Goal: Check status: Check status

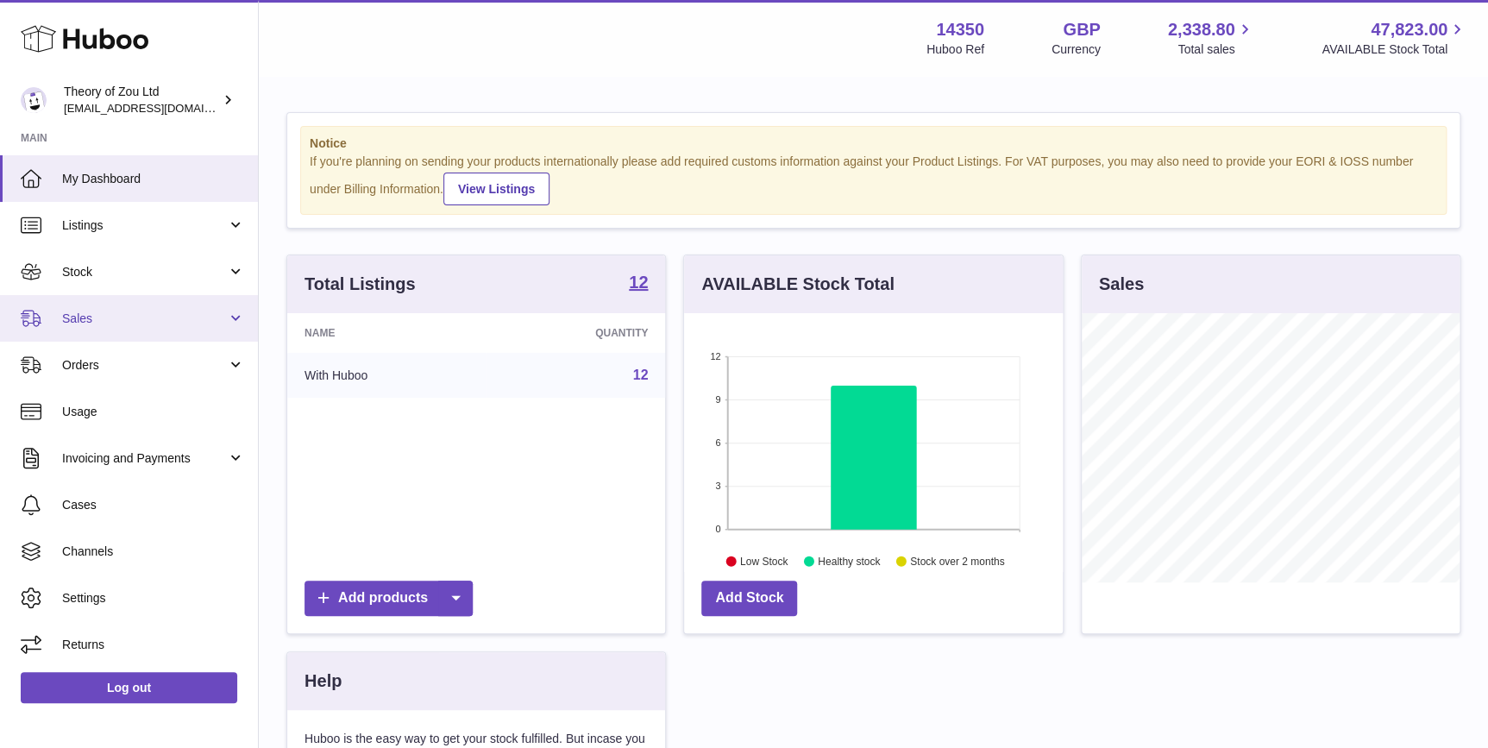
scroll to position [268, 378]
click at [148, 311] on span "Sales" at bounding box center [144, 319] width 165 height 16
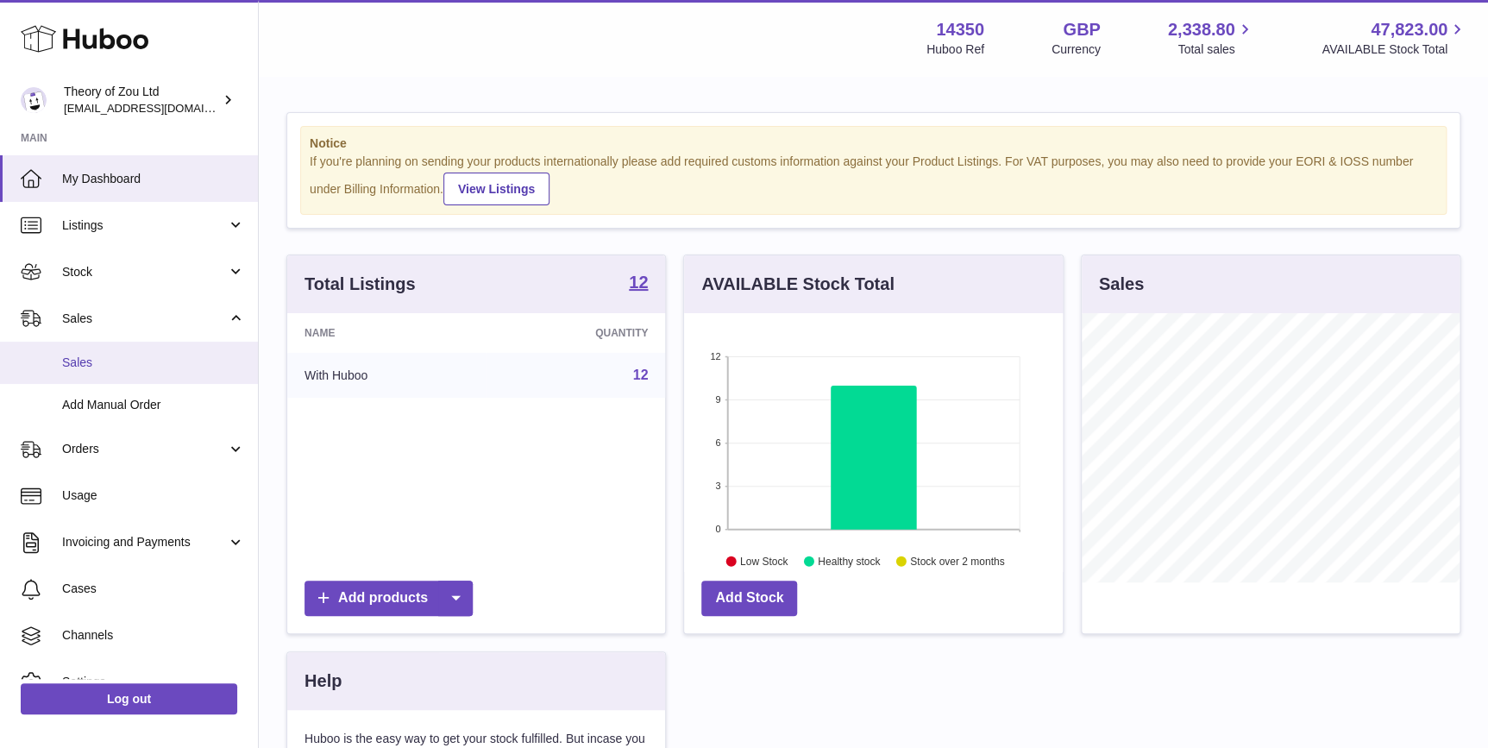
click at [148, 360] on span "Sales" at bounding box center [153, 363] width 183 height 16
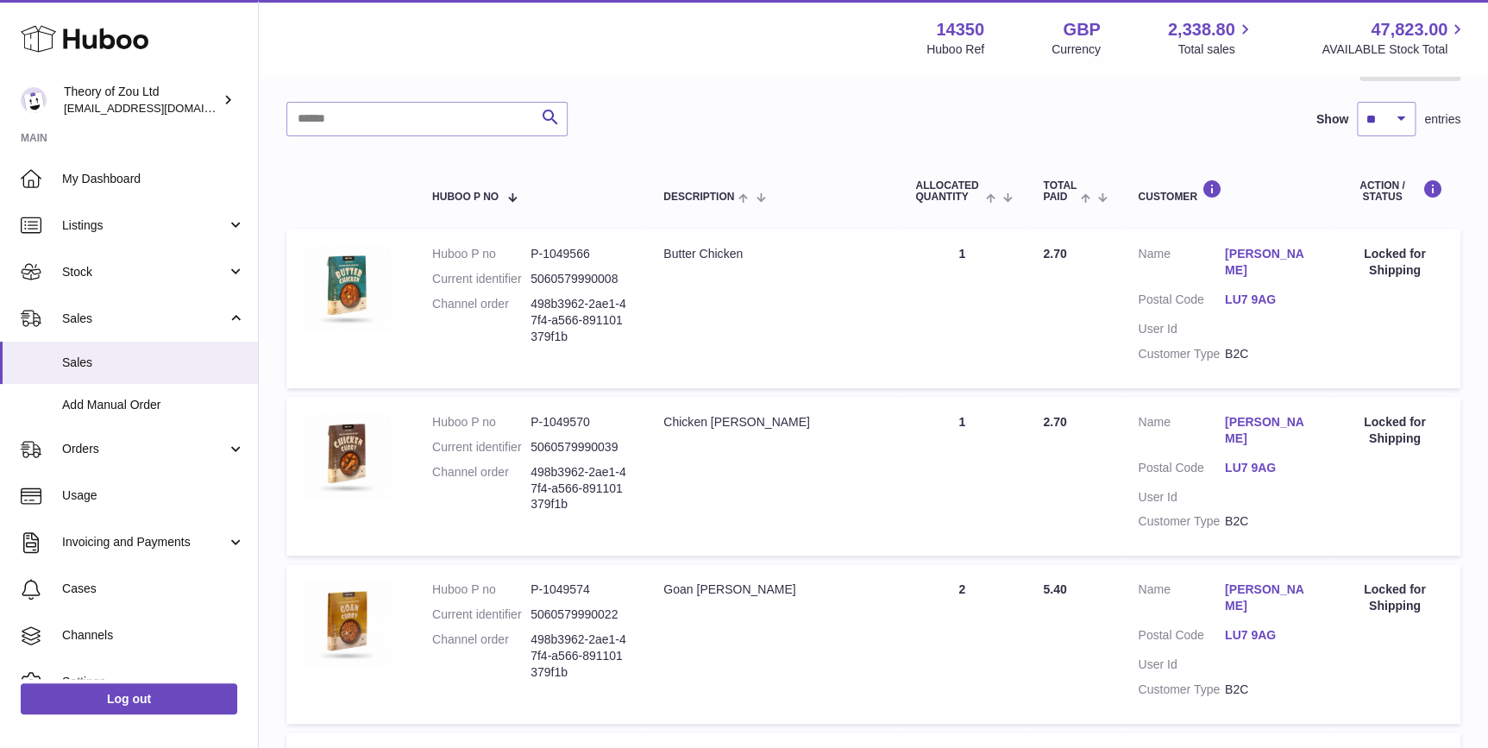
scroll to position [392, 0]
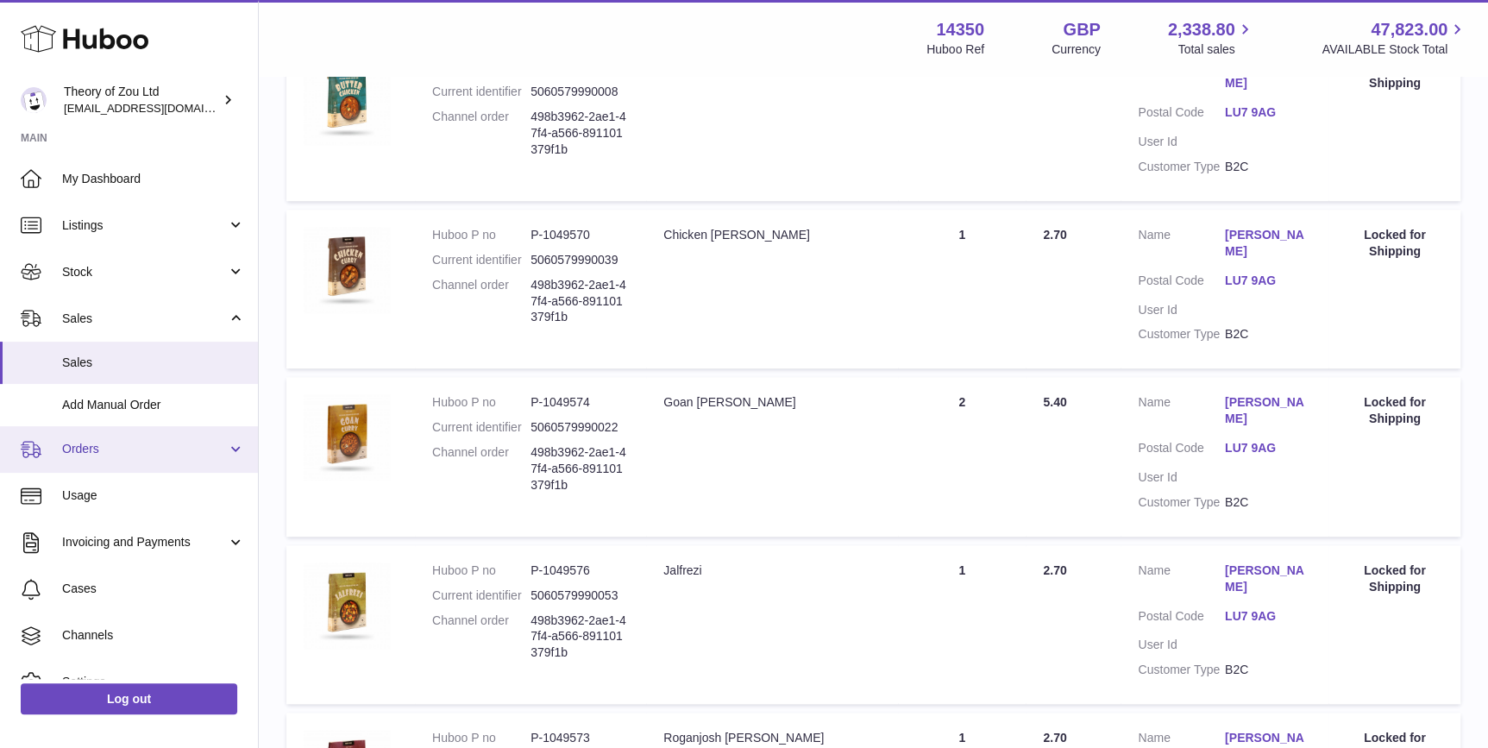
click at [128, 462] on link "Orders" at bounding box center [129, 449] width 258 height 47
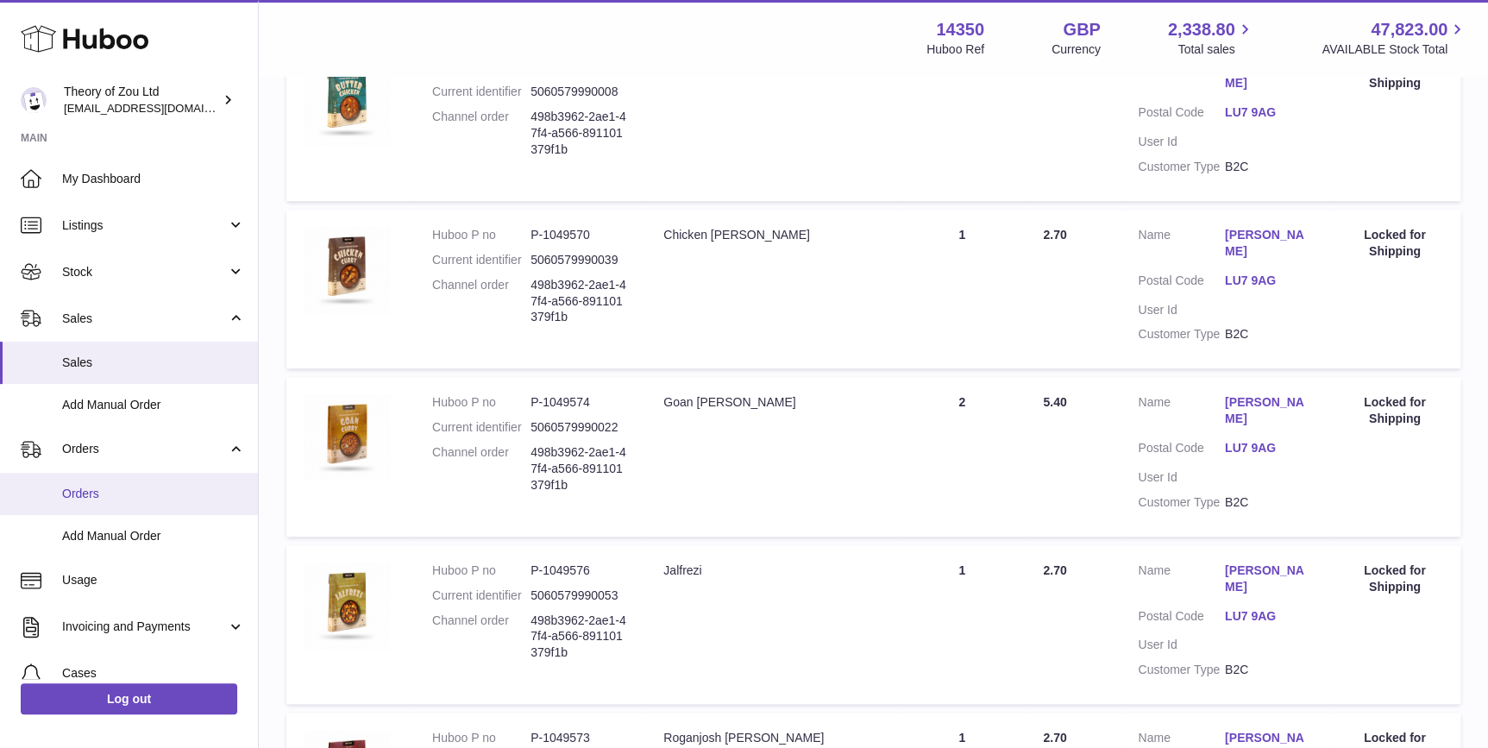
click at [129, 489] on span "Orders" at bounding box center [153, 494] width 183 height 16
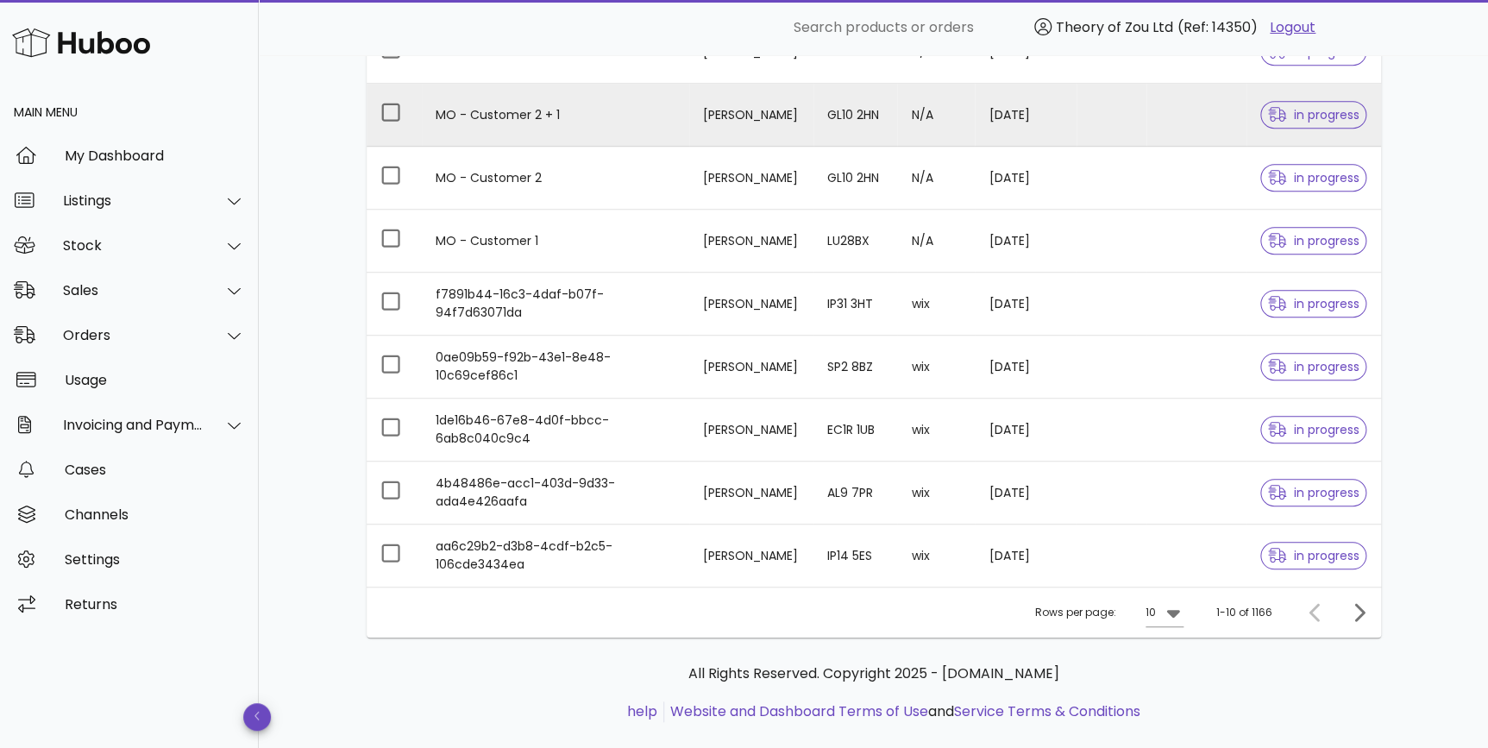
scroll to position [386, 0]
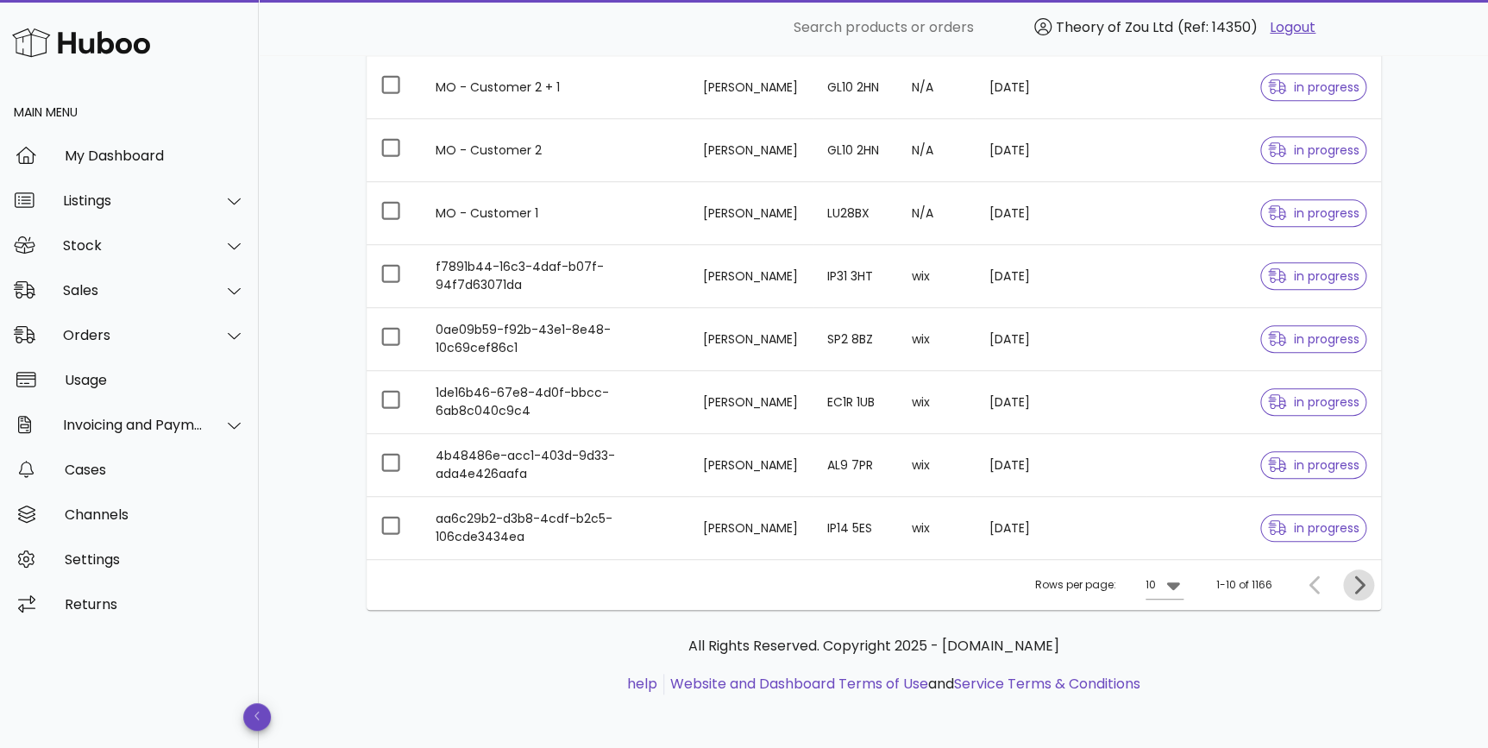
click at [1358, 584] on icon "Next page" at bounding box center [1358, 585] width 21 height 21
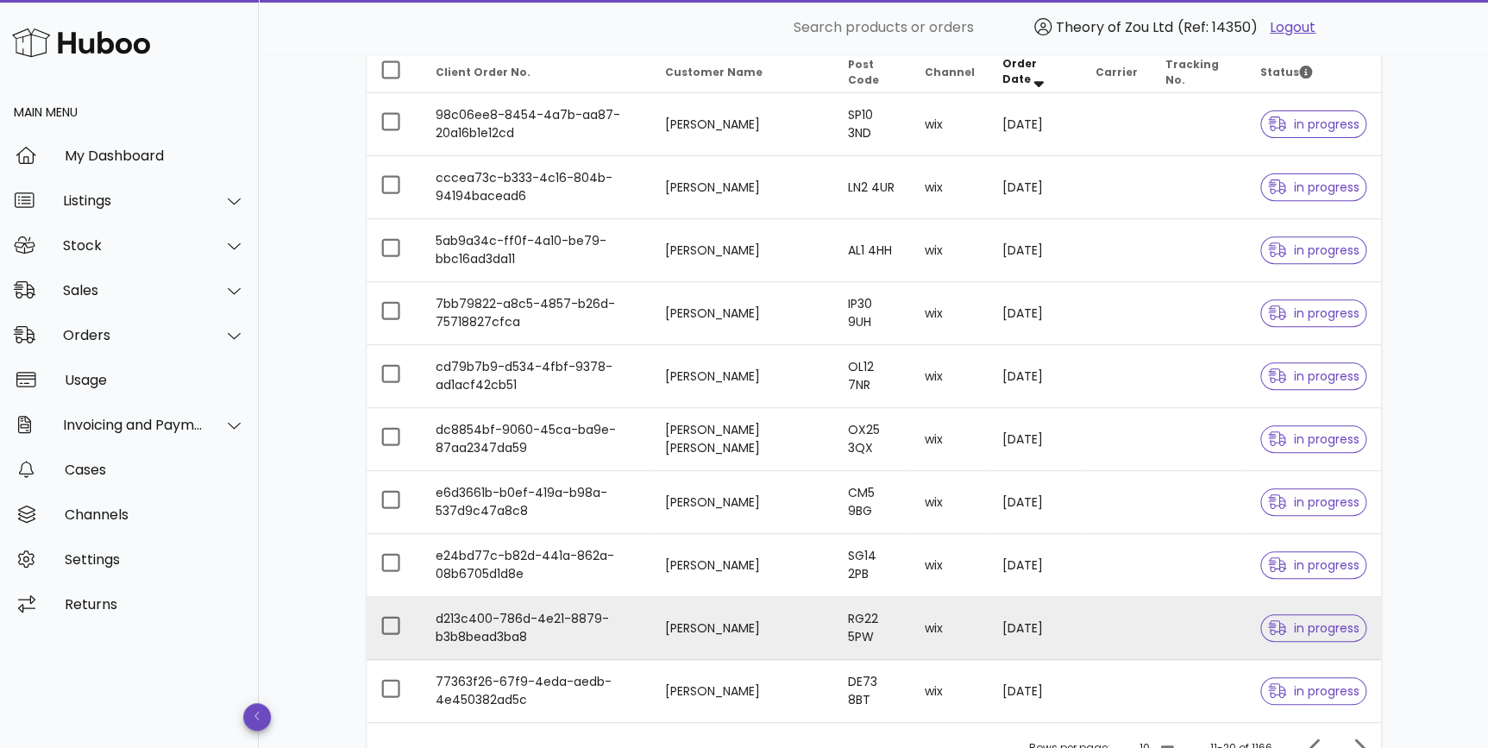
scroll to position [261, 0]
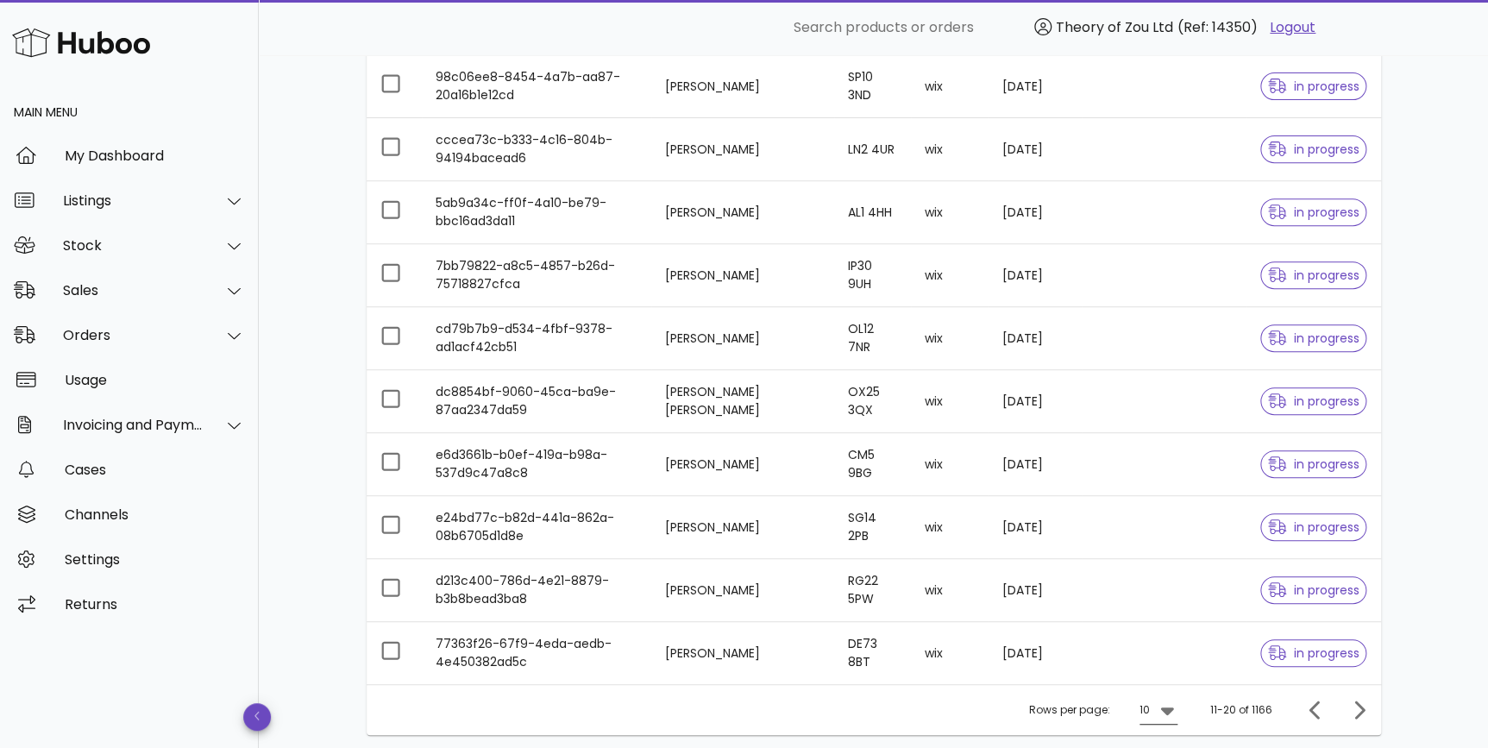
click at [1163, 709] on icon at bounding box center [1167, 710] width 21 height 21
click at [1177, 656] on div "25" at bounding box center [1163, 669] width 45 height 41
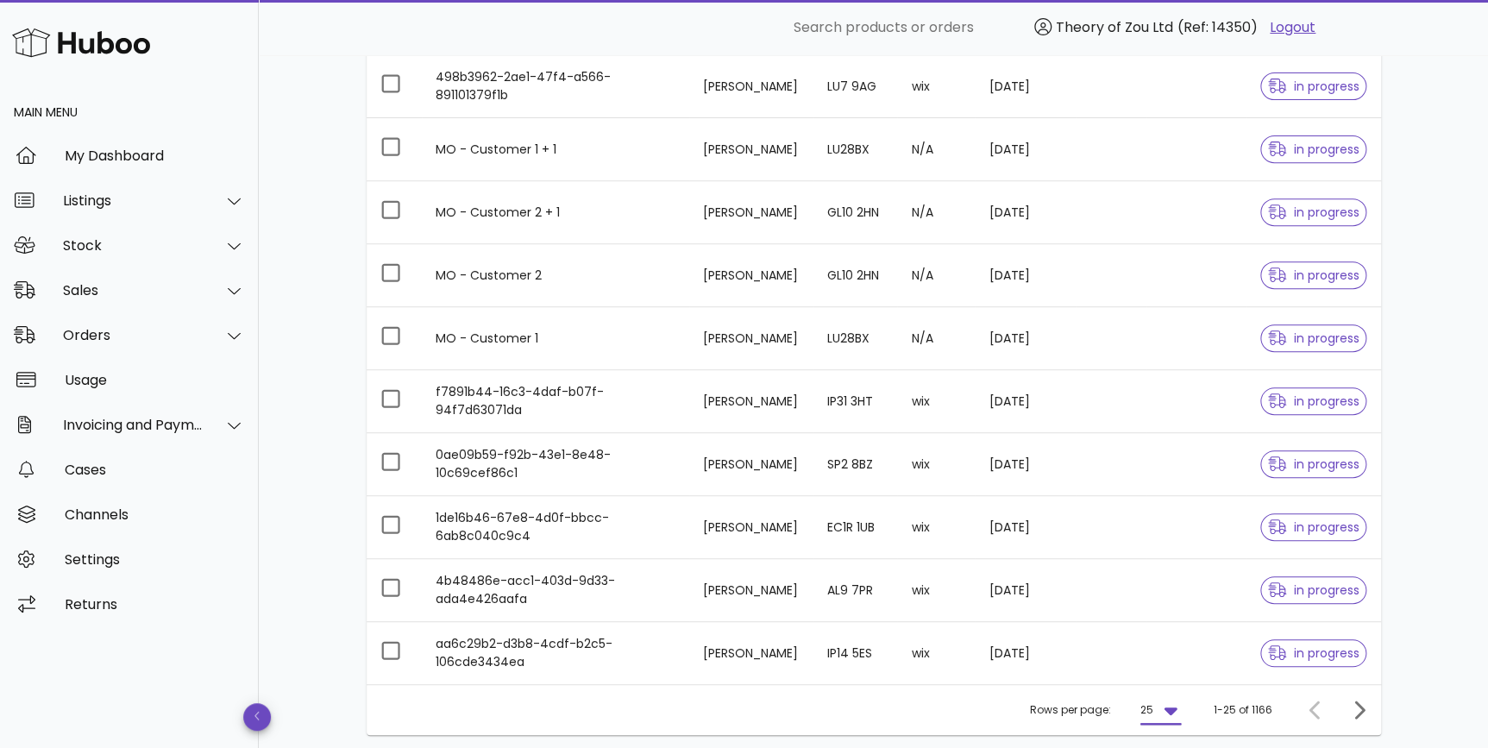
click at [1186, 719] on div "Rows per page: 25 1-25 of 1166" at bounding box center [874, 709] width 1014 height 51
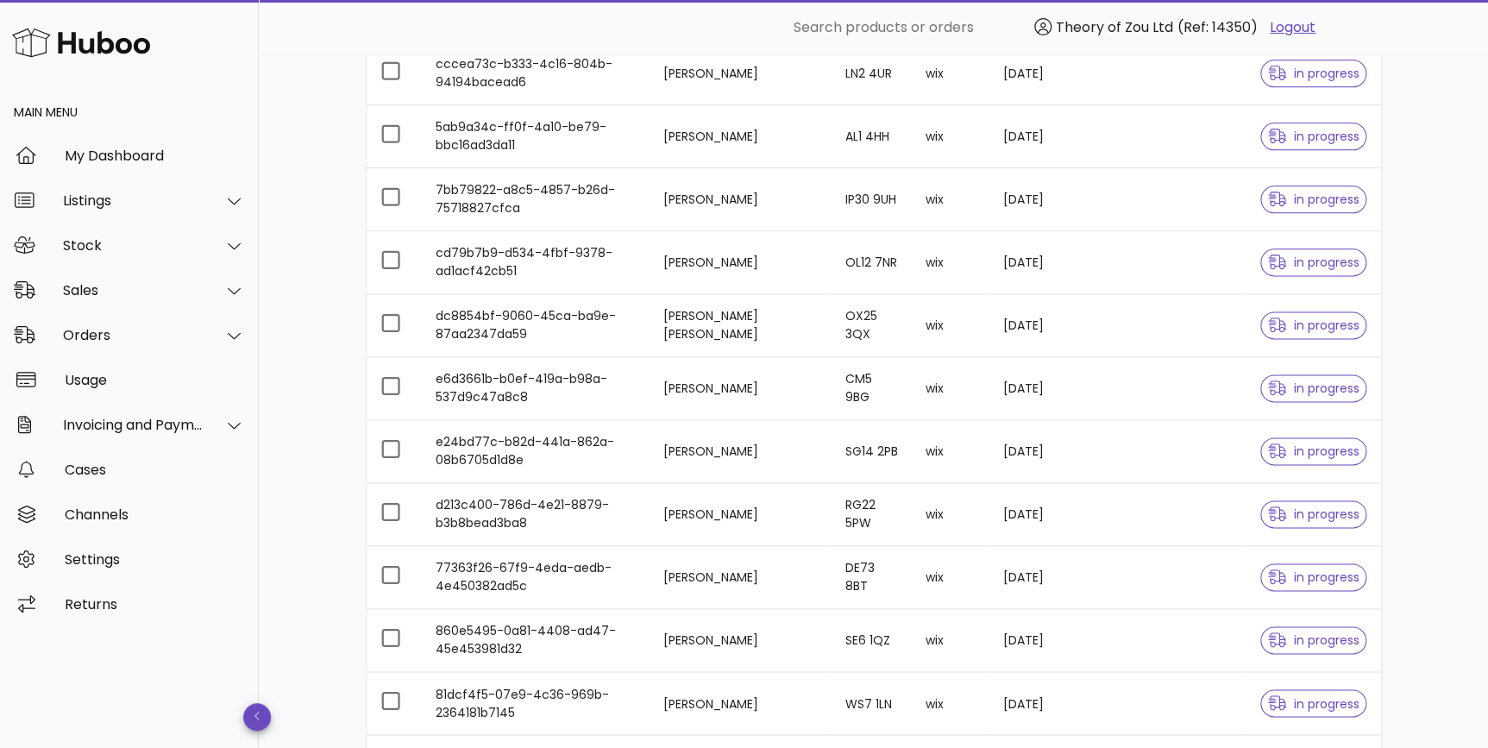
scroll to position [1176, 0]
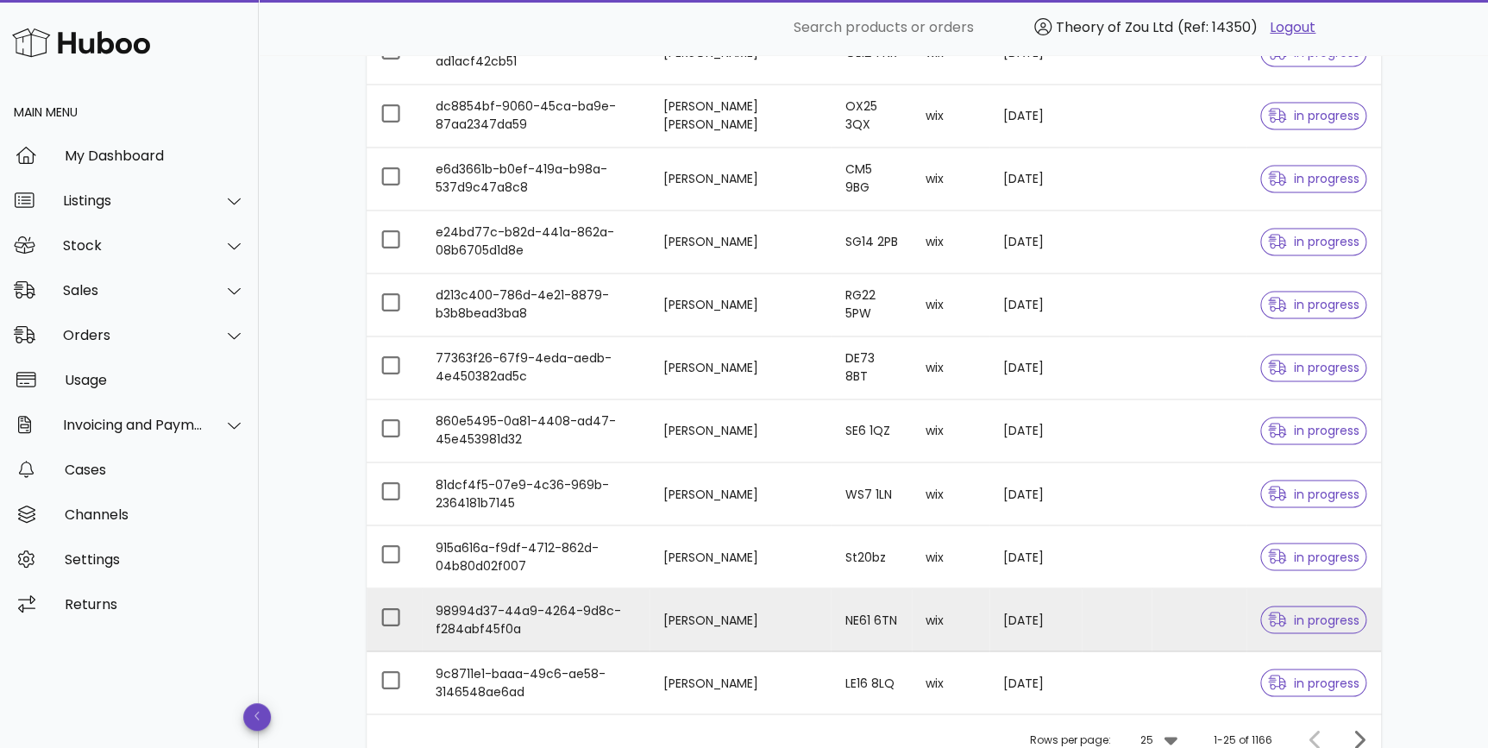
click at [1290, 606] on span "in progress" at bounding box center [1313, 620] width 107 height 28
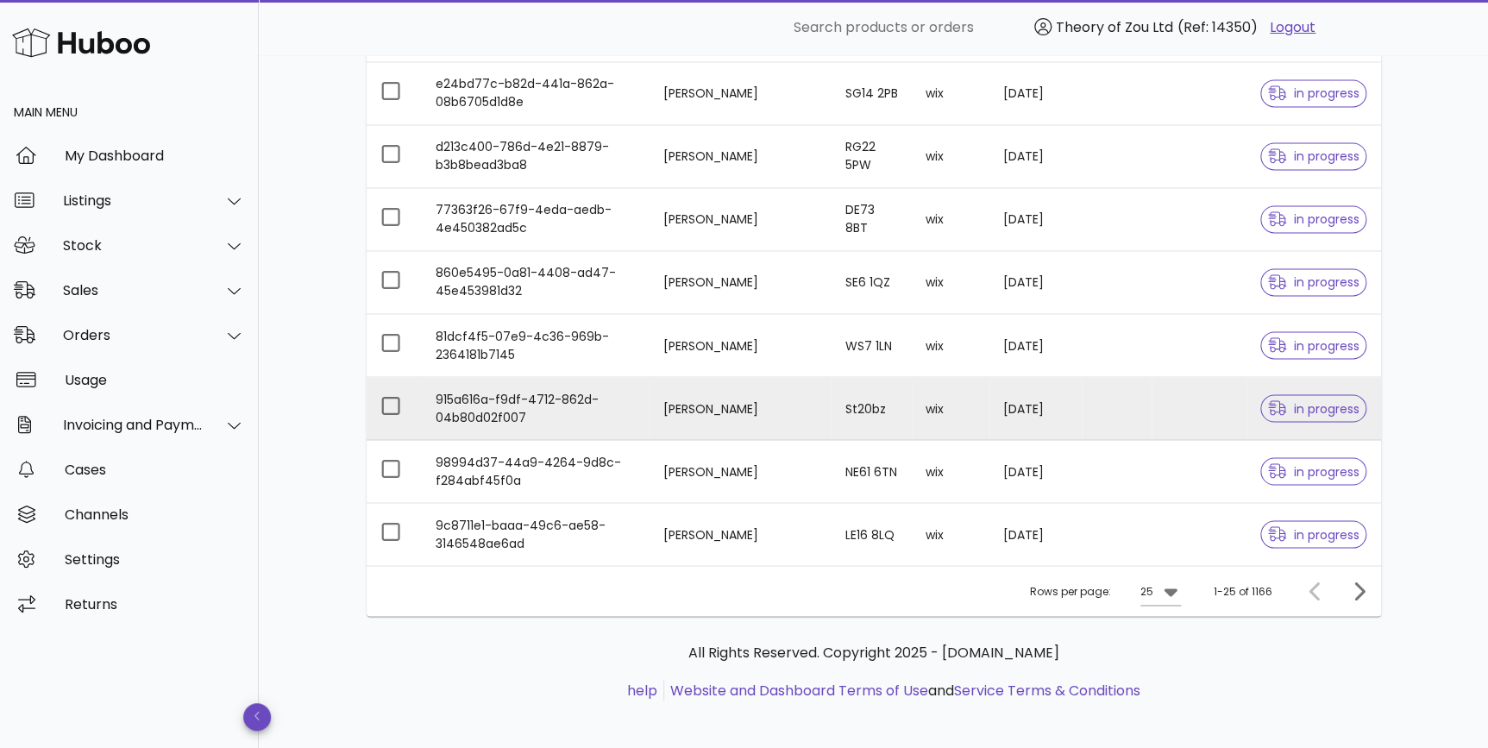
scroll to position [1329, 0]
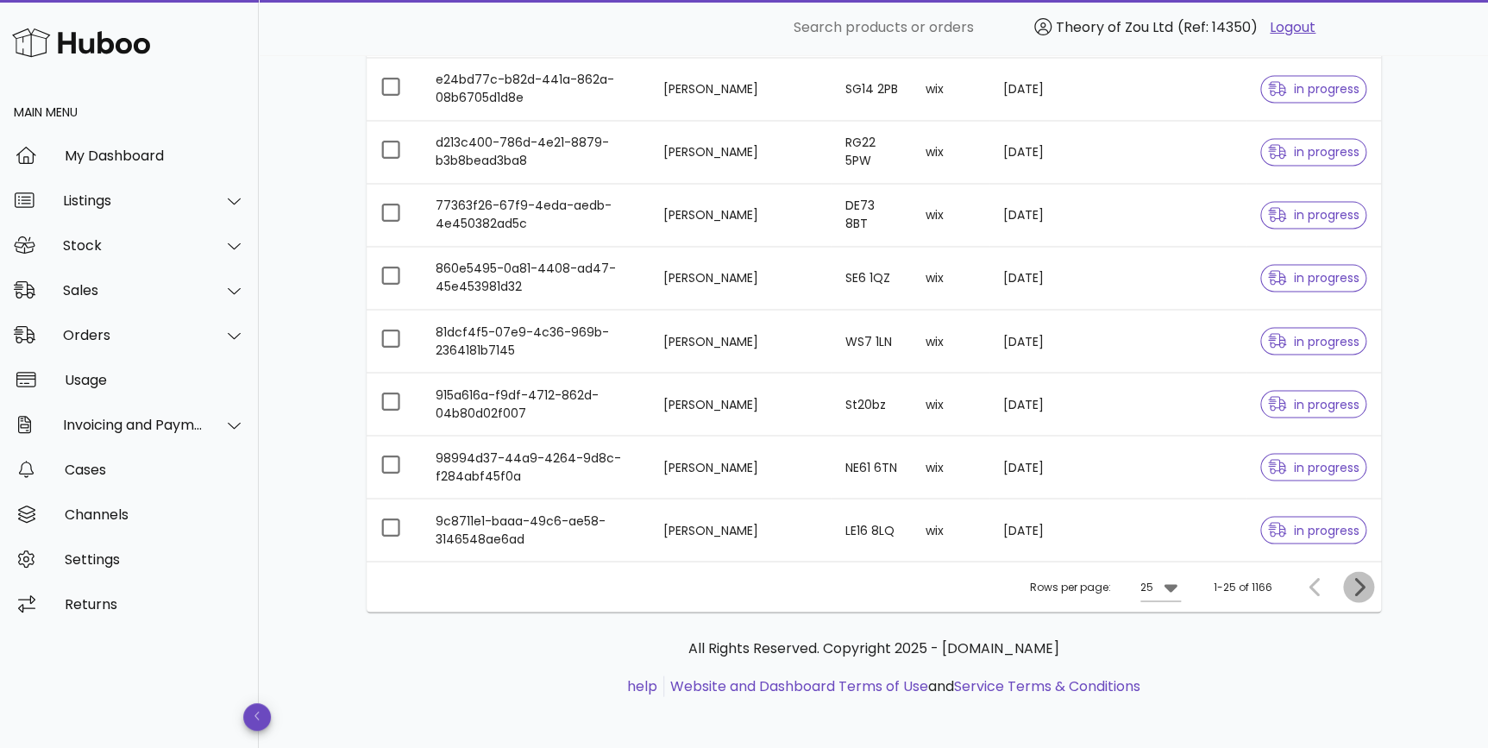
click at [1354, 589] on icon "Next page" at bounding box center [1358, 586] width 21 height 21
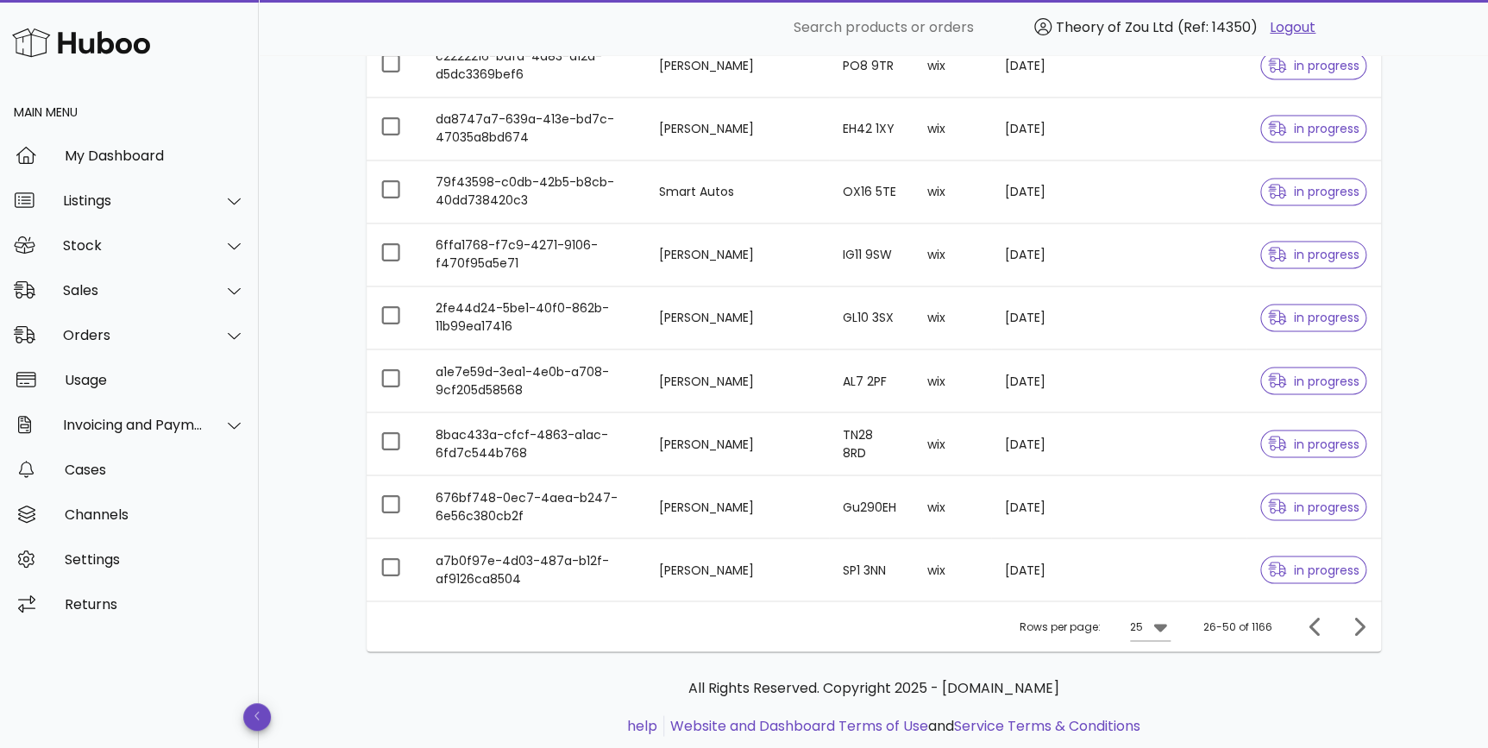
scroll to position [1329, 0]
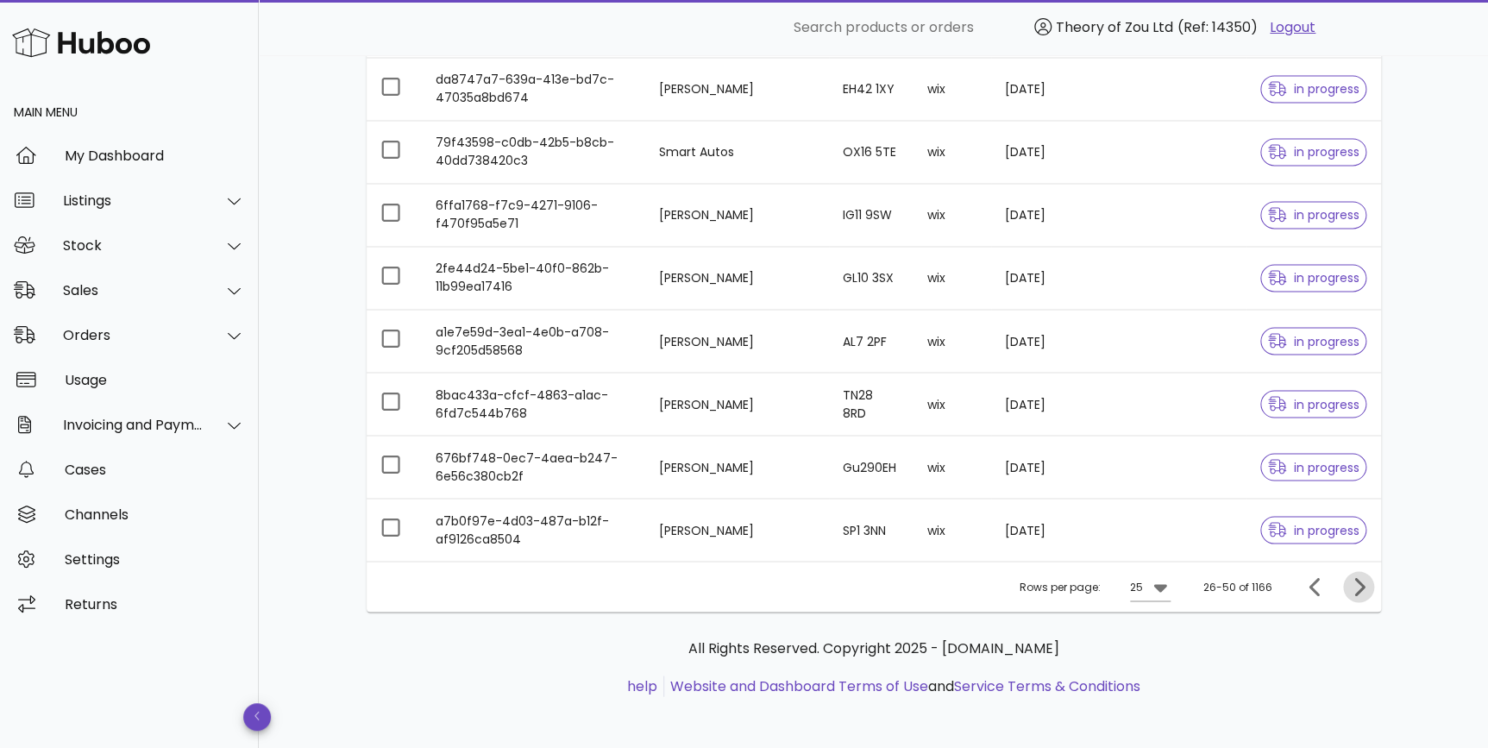
click at [1346, 587] on span "Next page" at bounding box center [1358, 586] width 31 height 21
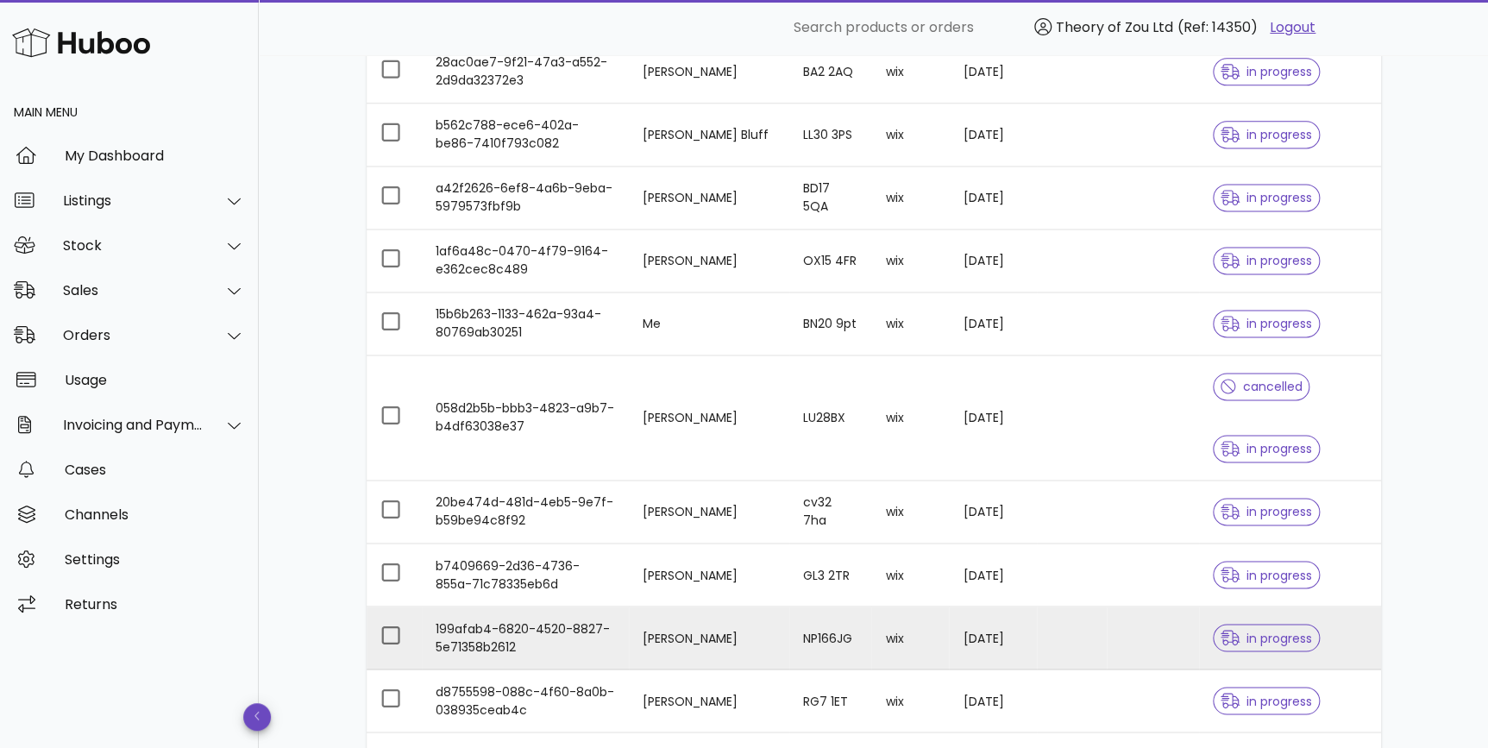
scroll to position [936, 0]
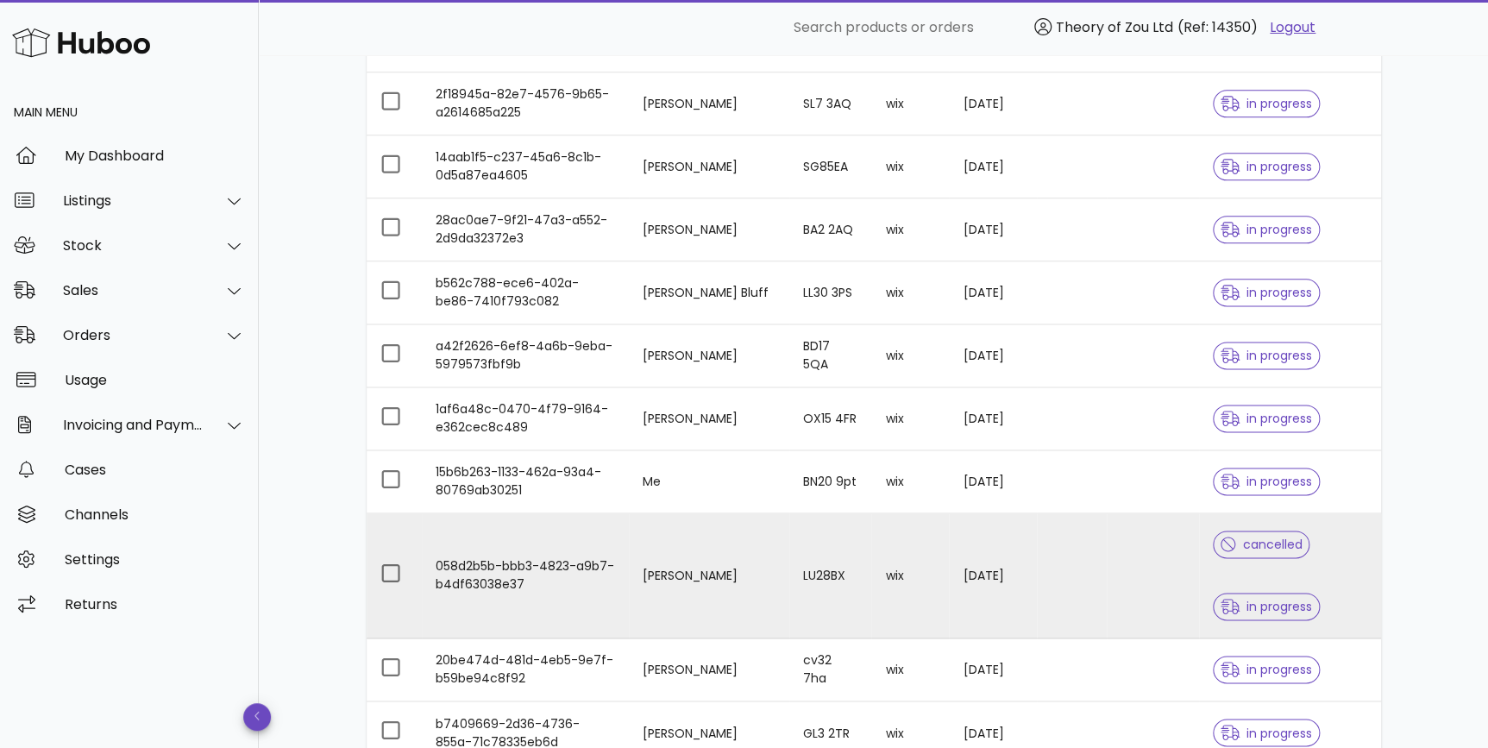
click at [1316, 558] on div "cancelled in progress" at bounding box center [1290, 575] width 154 height 124
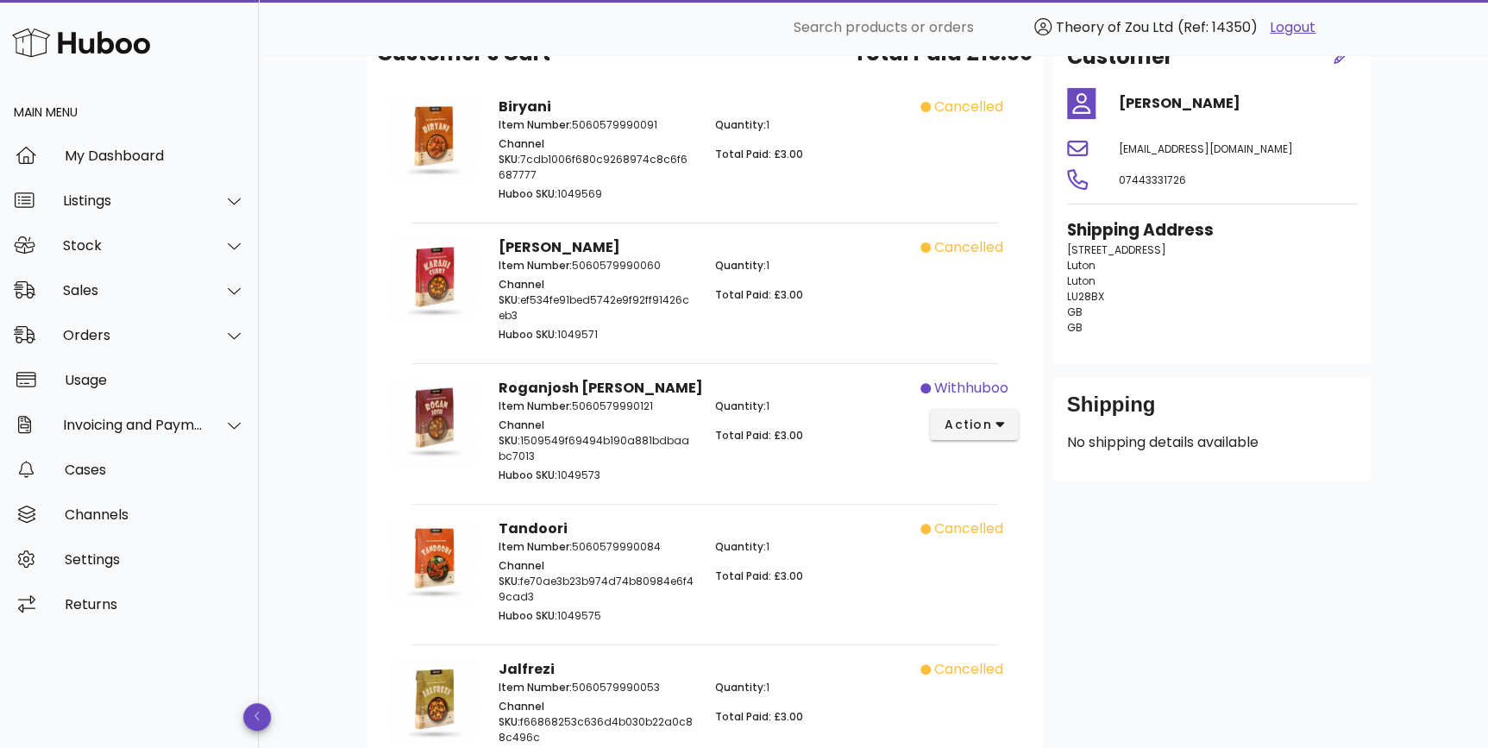
scroll to position [248, 0]
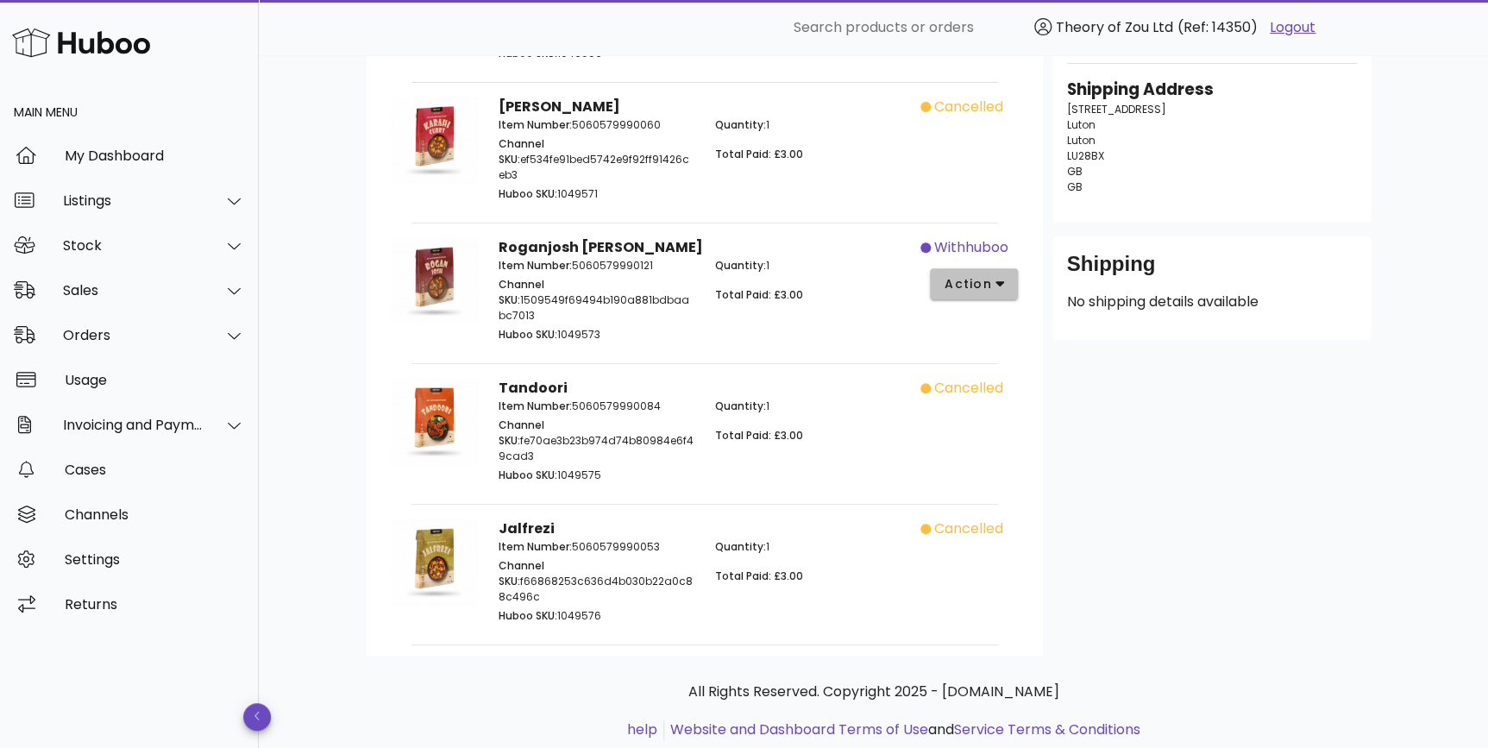
click at [1007, 268] on button "action" at bounding box center [974, 283] width 89 height 31
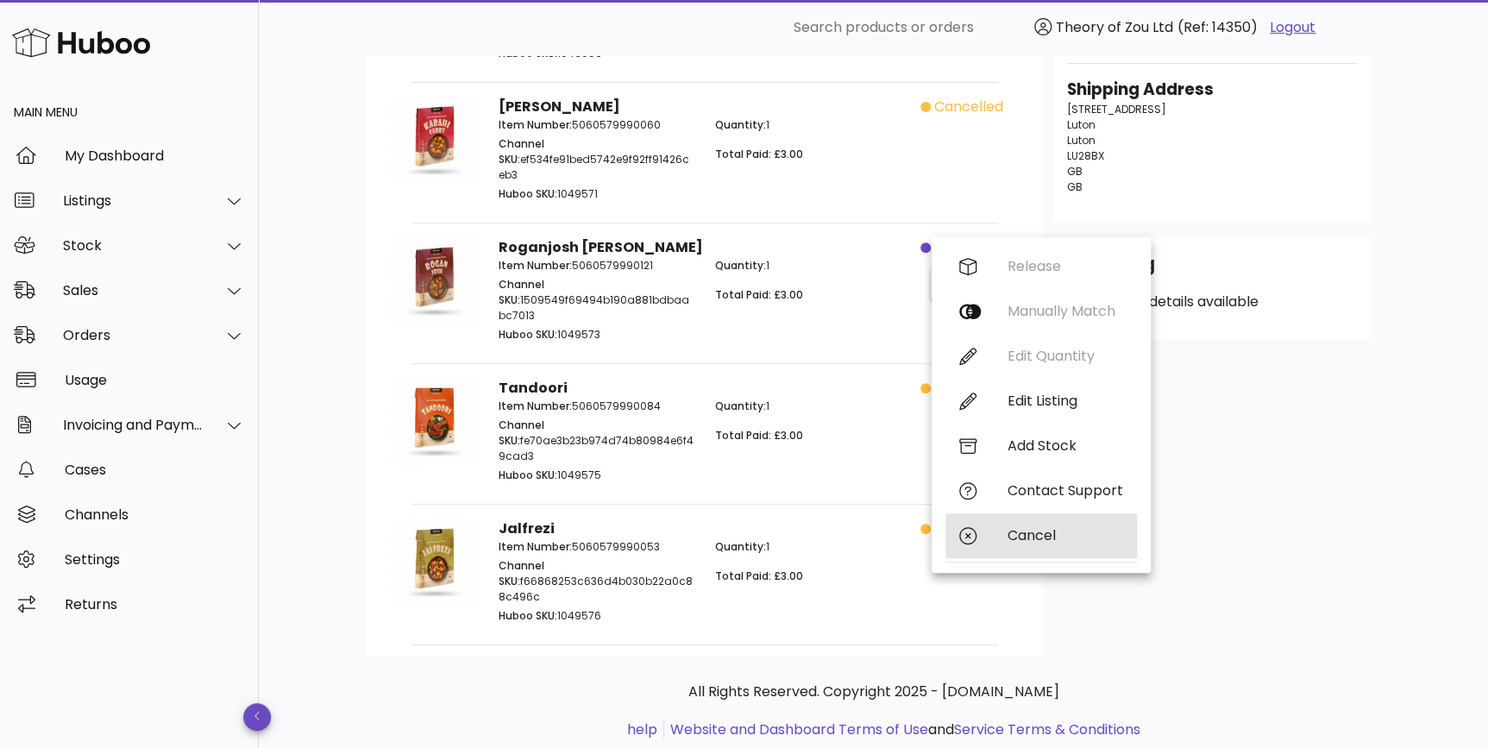
click at [1086, 543] on div "Cancel" at bounding box center [1066, 535] width 116 height 16
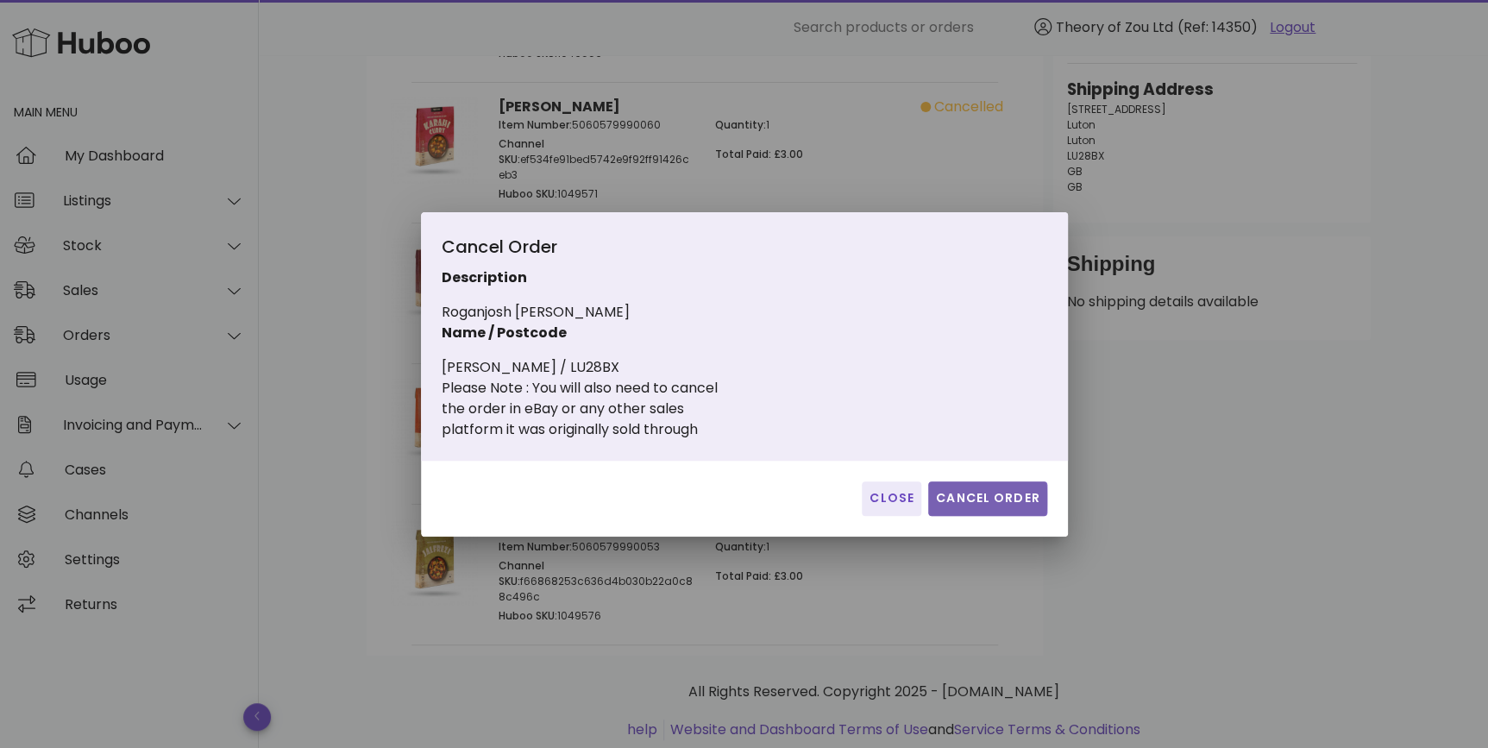
click at [971, 501] on span "Cancel Order" at bounding box center [987, 498] width 105 height 18
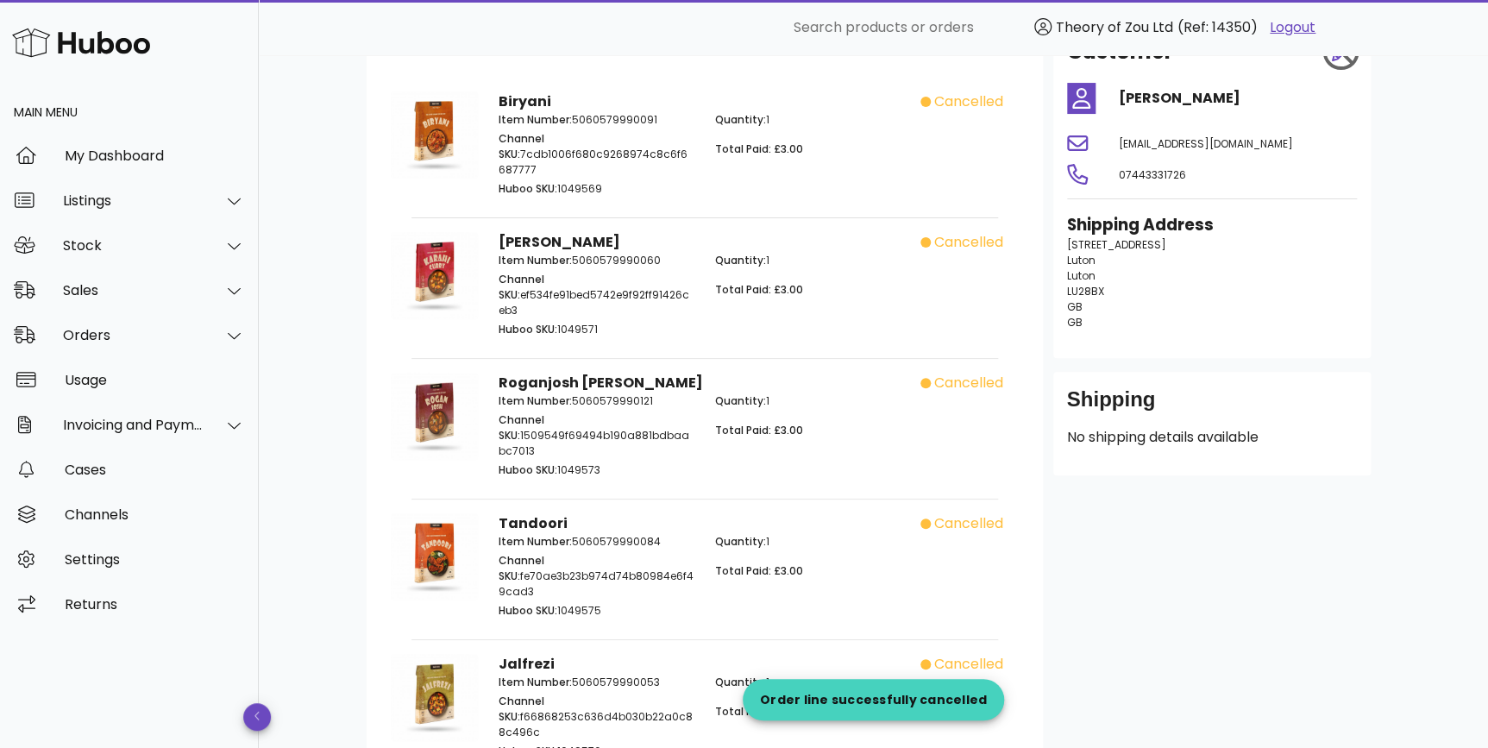
scroll to position [0, 0]
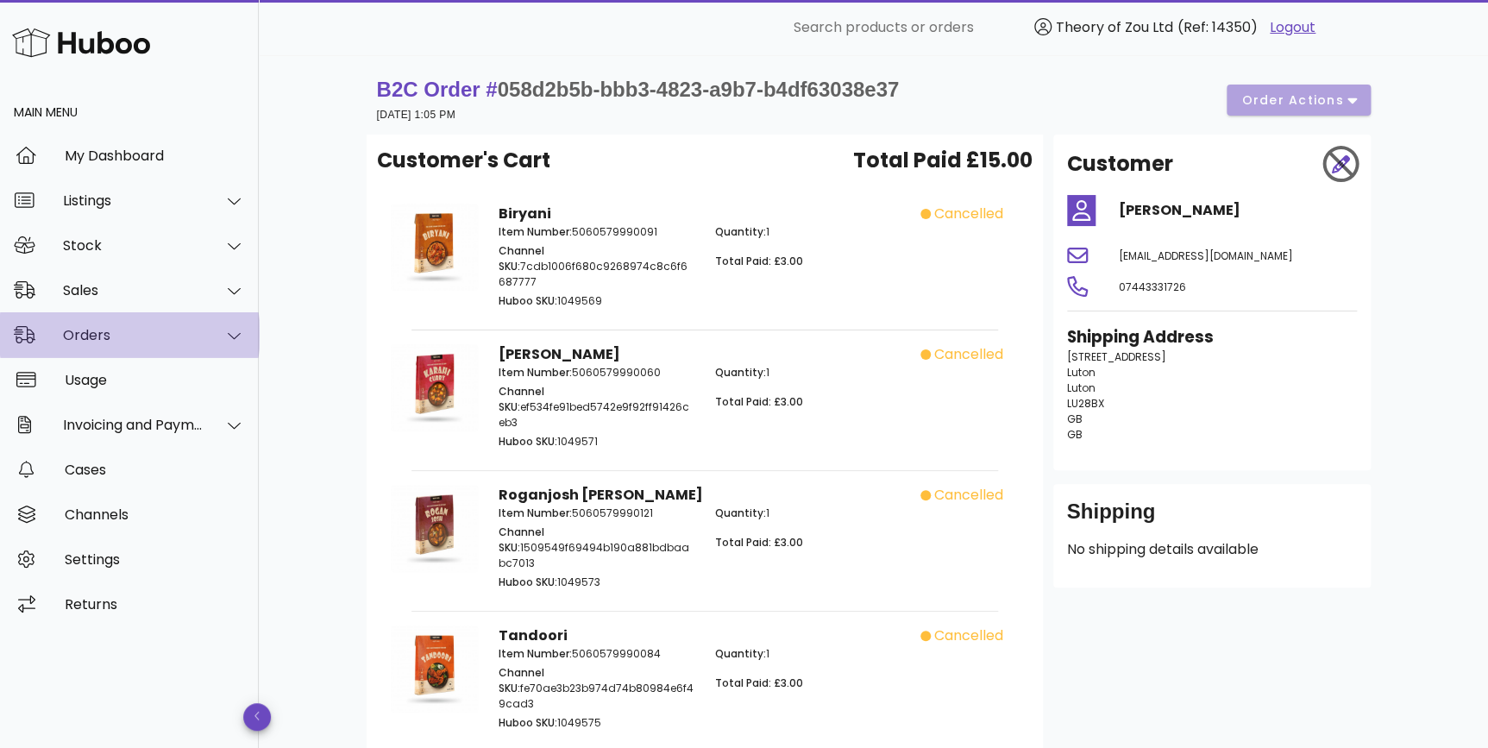
click at [165, 341] on div "Orders" at bounding box center [133, 335] width 141 height 16
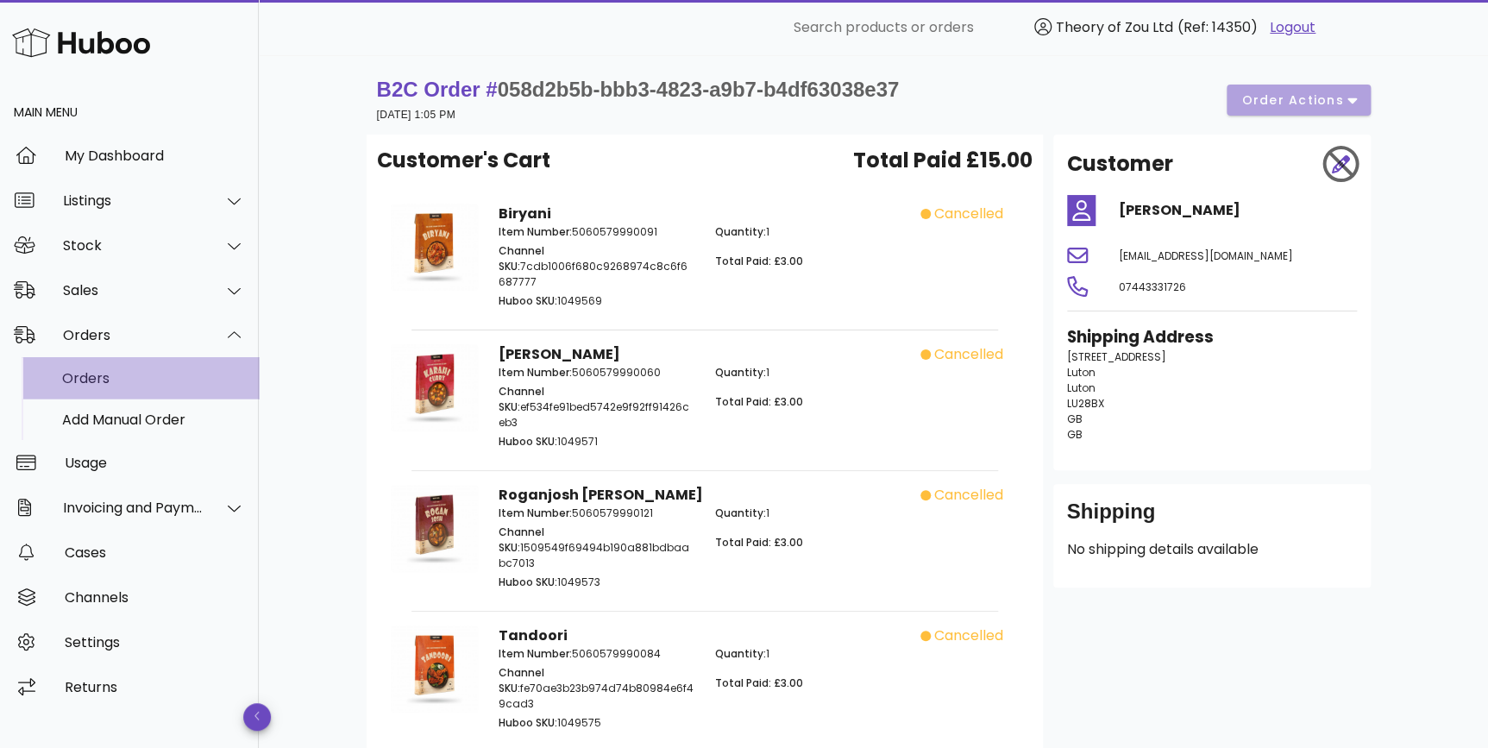
click at [163, 378] on div "Orders" at bounding box center [153, 378] width 183 height 16
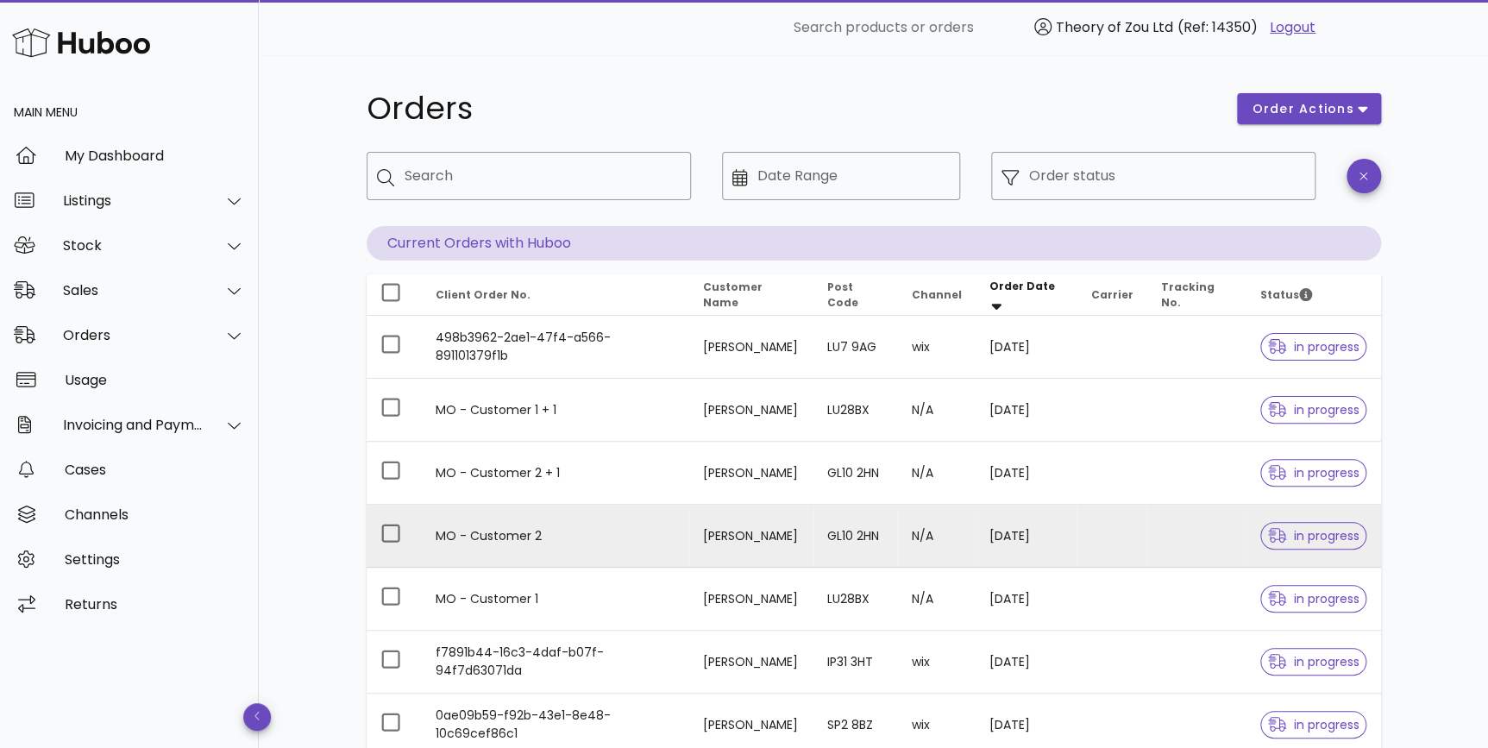
scroll to position [130, 0]
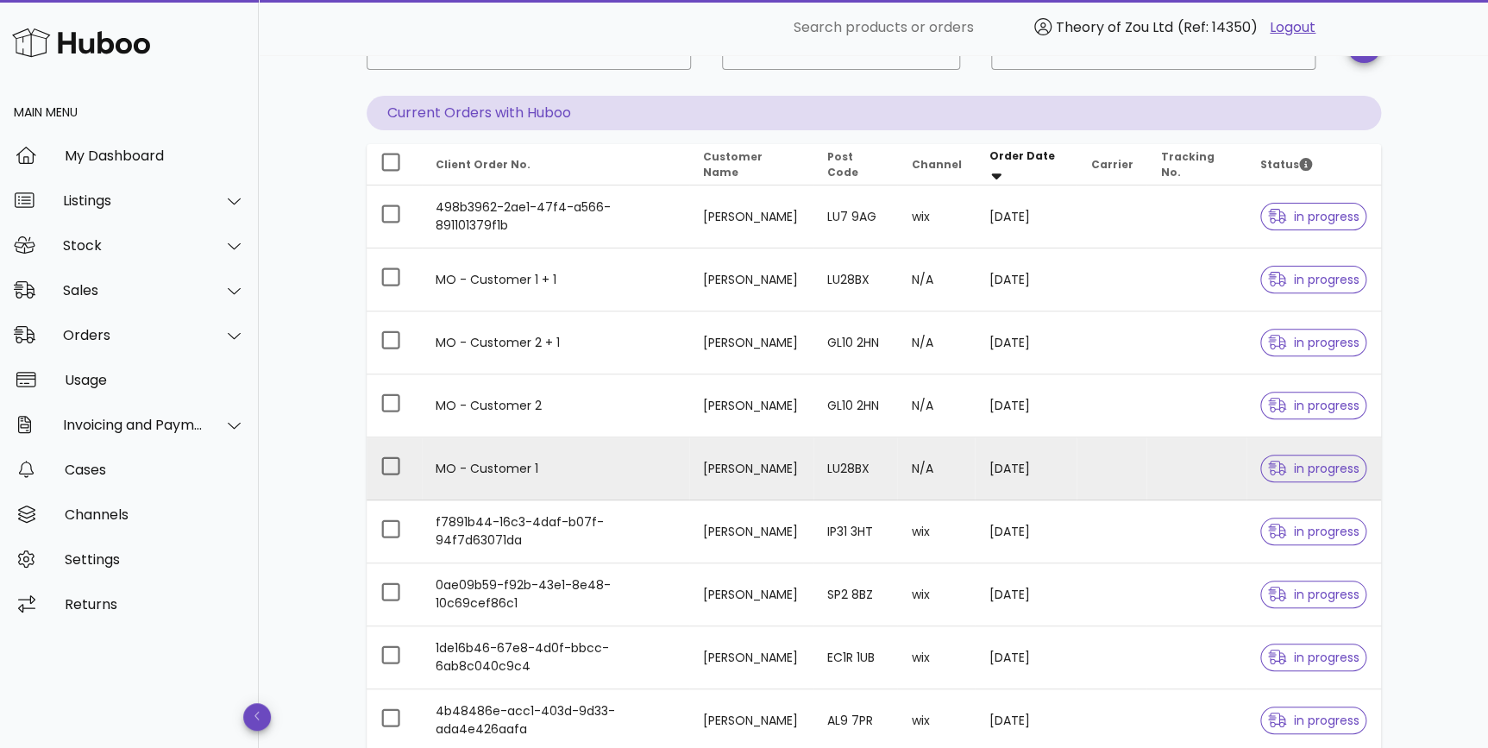
click at [870, 481] on td "LU28BX" at bounding box center [855, 468] width 84 height 63
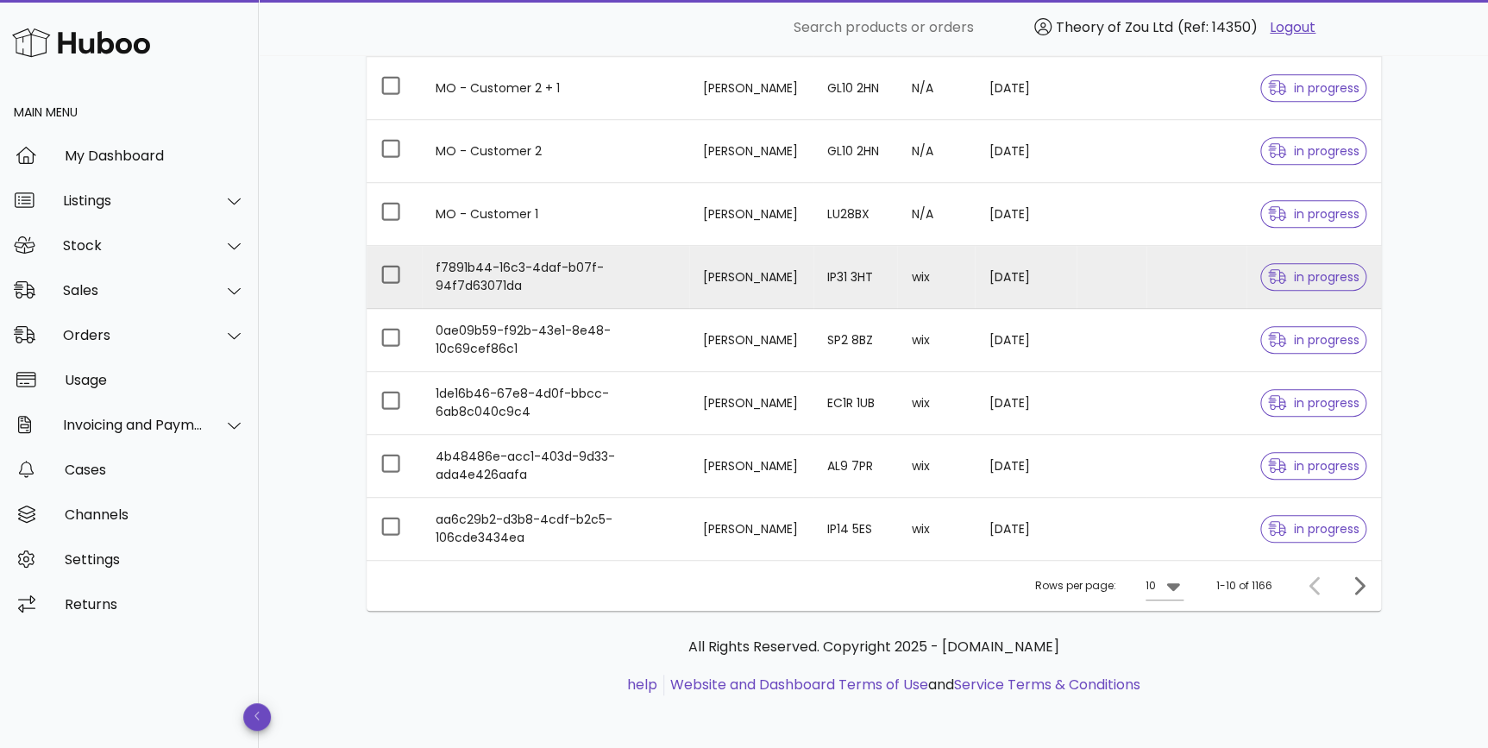
scroll to position [386, 0]
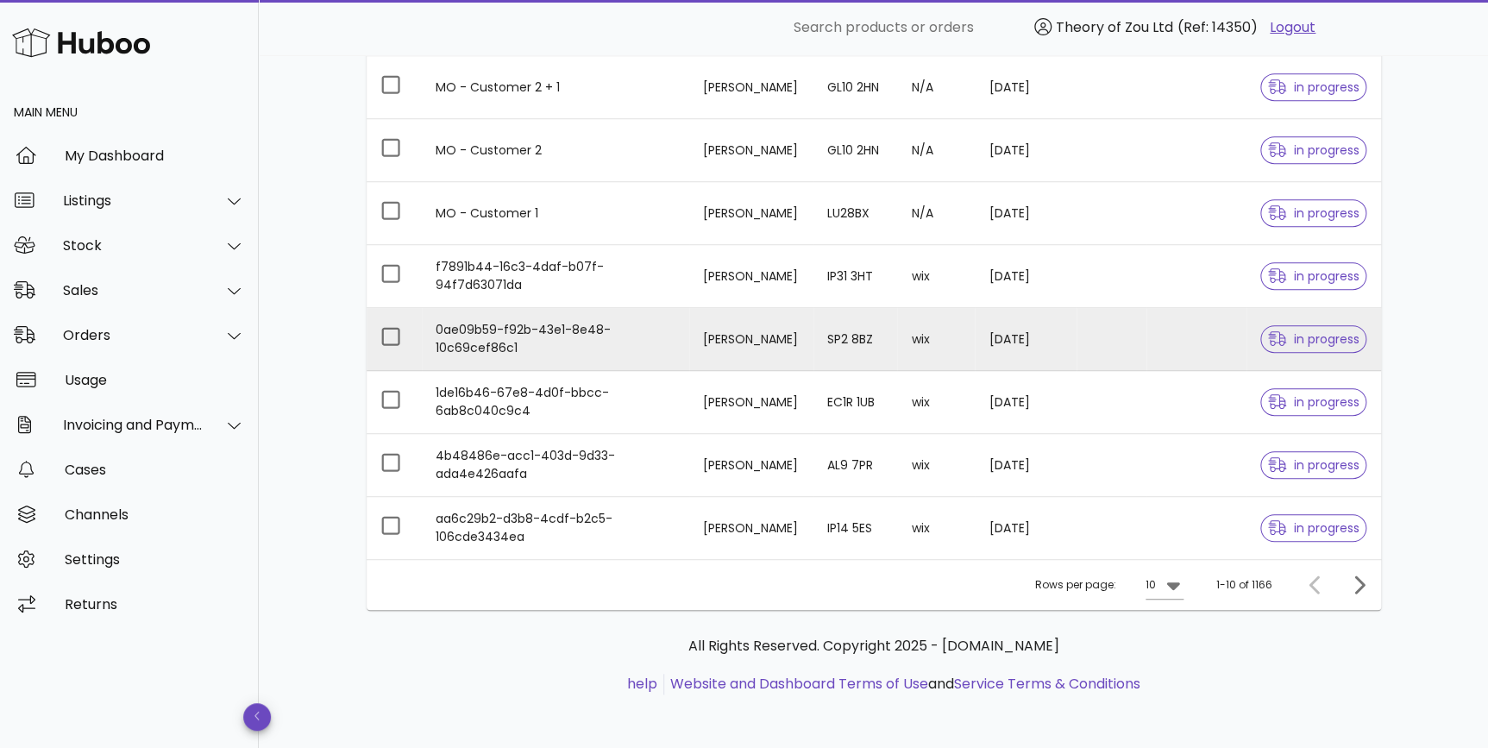
click at [574, 336] on td "0ae09b59-f92b-43e1-8e48-10c69cef86c1" at bounding box center [555, 339] width 267 height 63
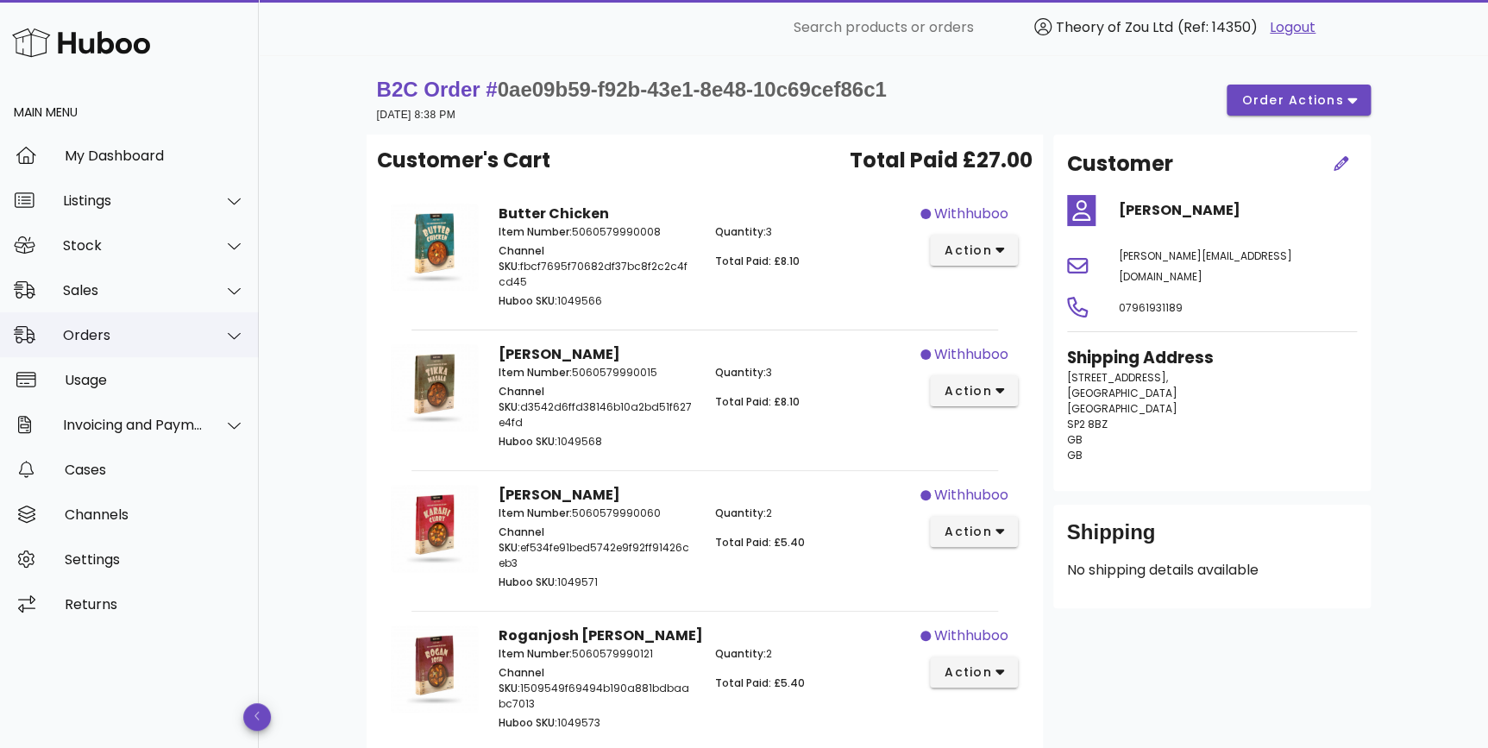
click at [143, 336] on div "Orders" at bounding box center [133, 335] width 141 height 16
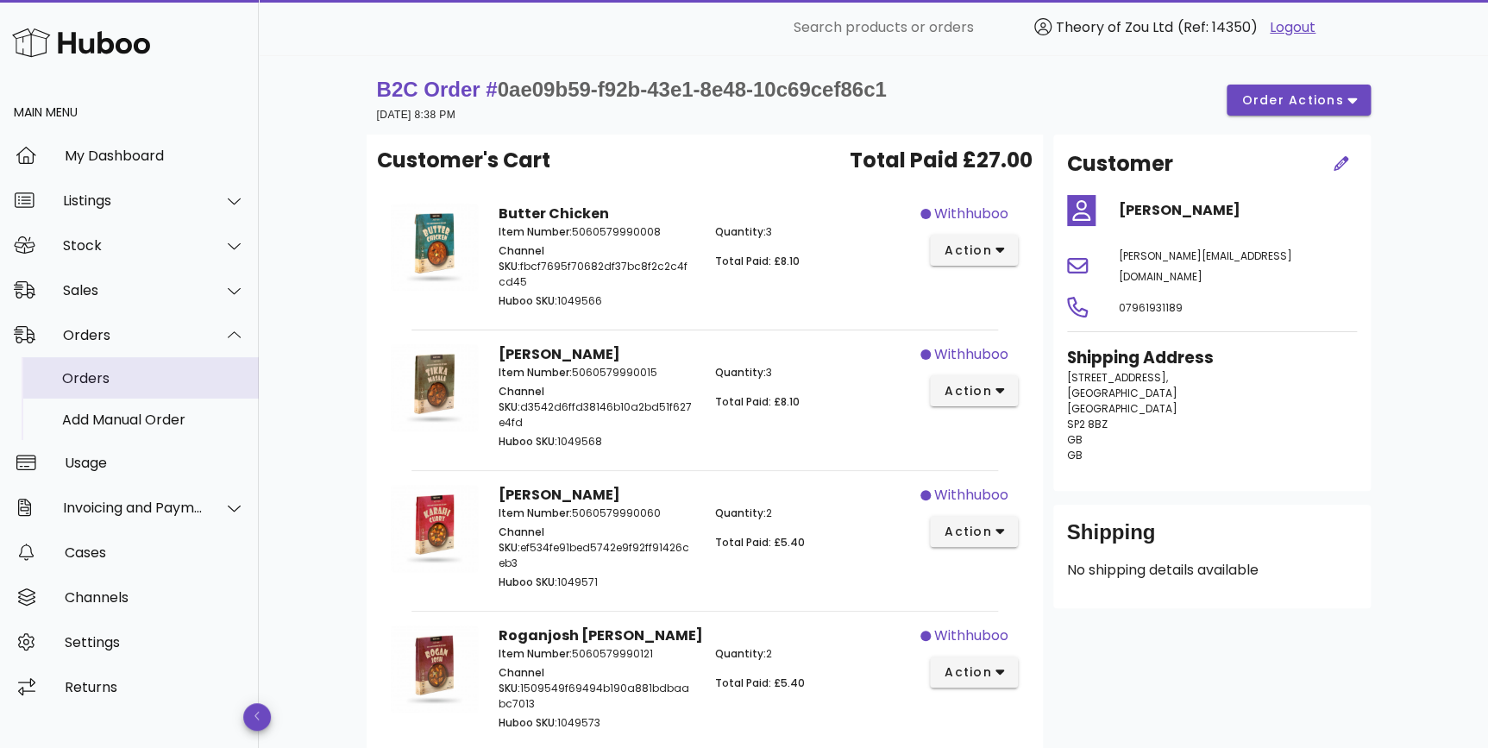
click at [142, 376] on div "Orders" at bounding box center [153, 378] width 183 height 16
